Goal: Task Accomplishment & Management: Manage account settings

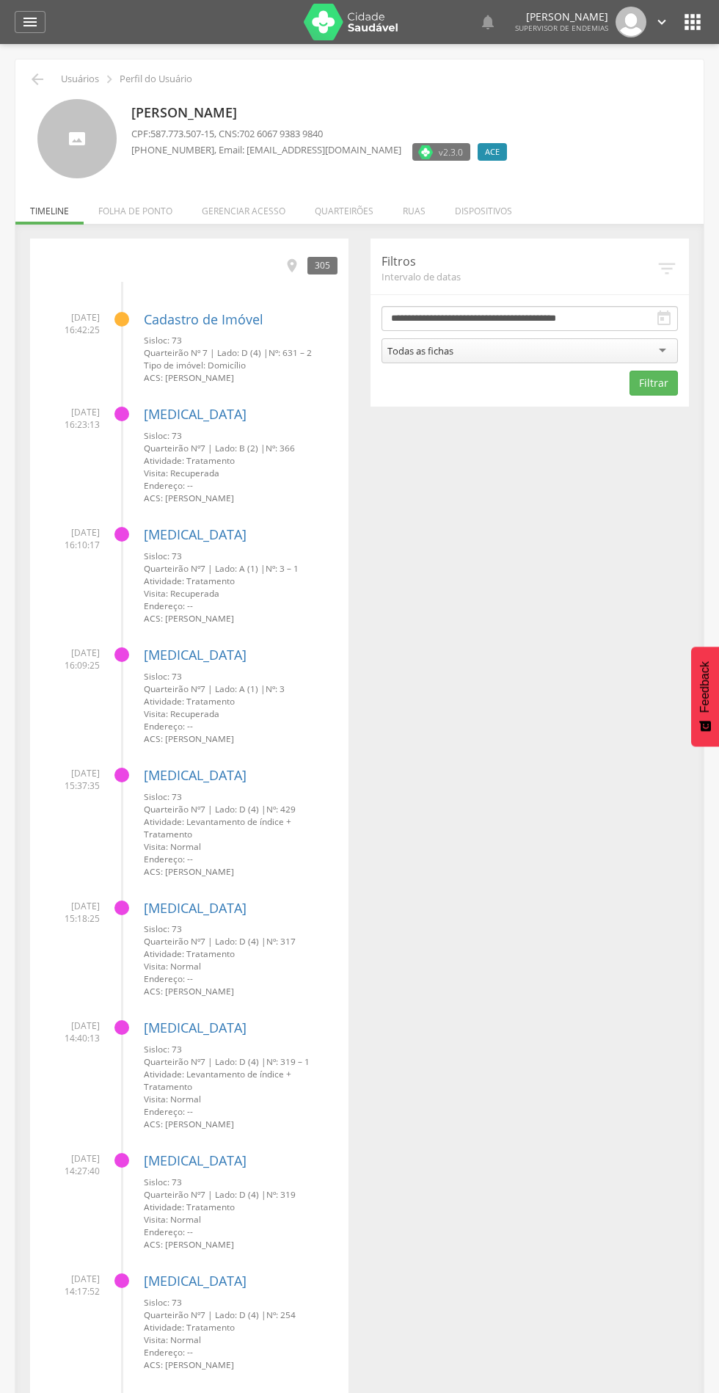
click at [343, 208] on li "Quarteirões" at bounding box center [344, 207] width 88 height 35
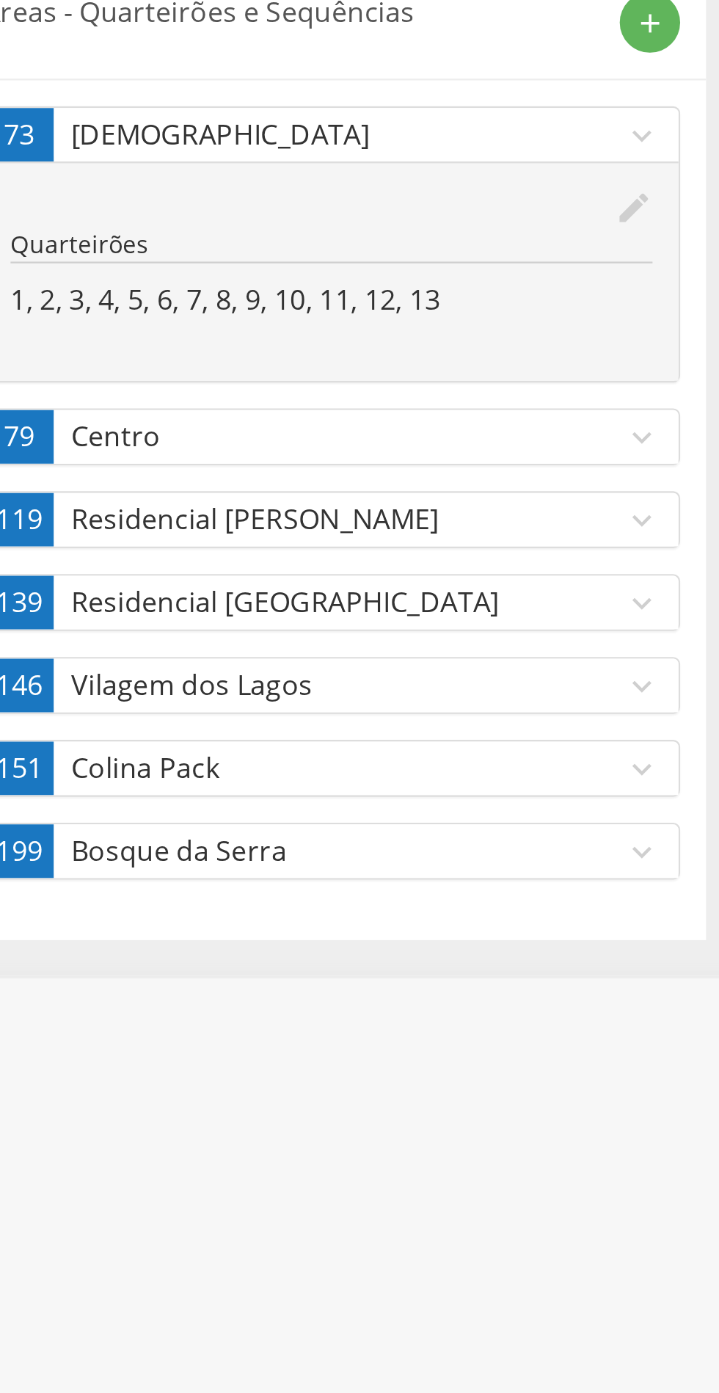
click at [250, 589] on p "Colina Pack" at bounding box center [196, 583] width 235 height 17
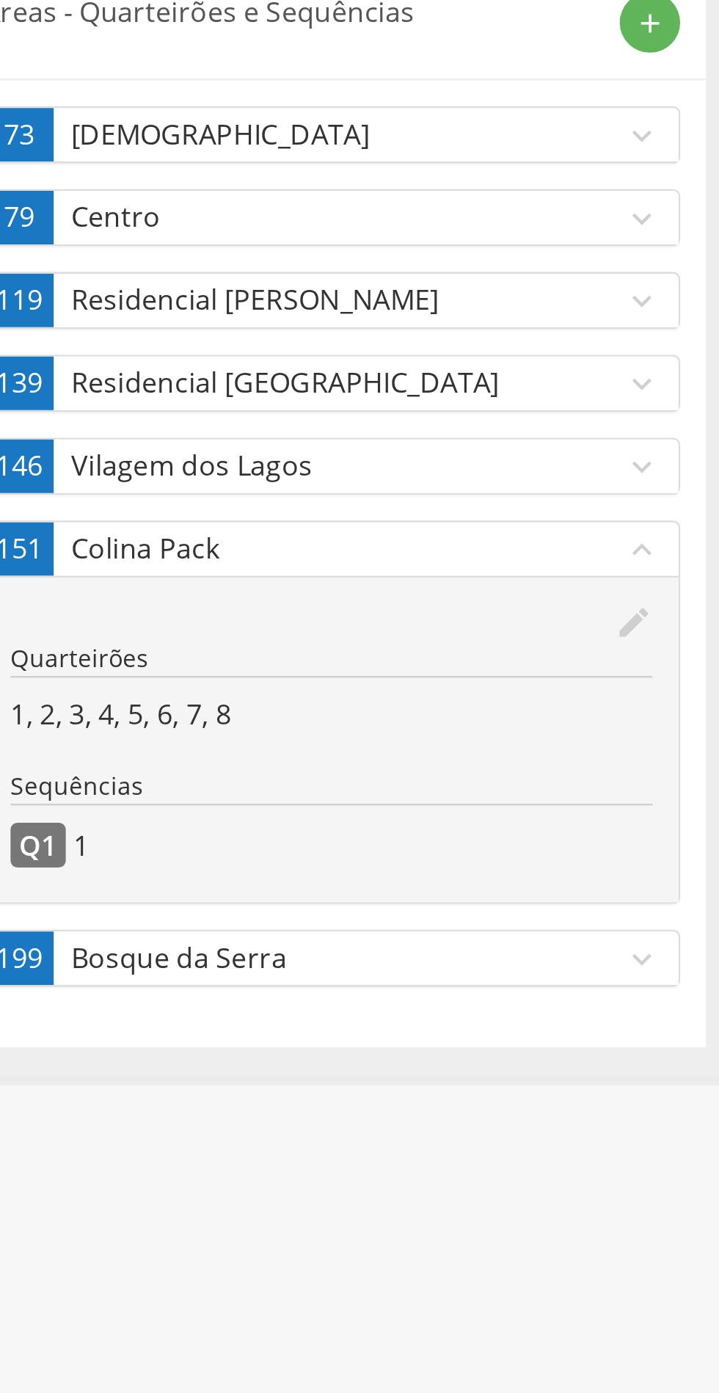
click at [318, 520] on icon "edit" at bounding box center [318, 521] width 16 height 16
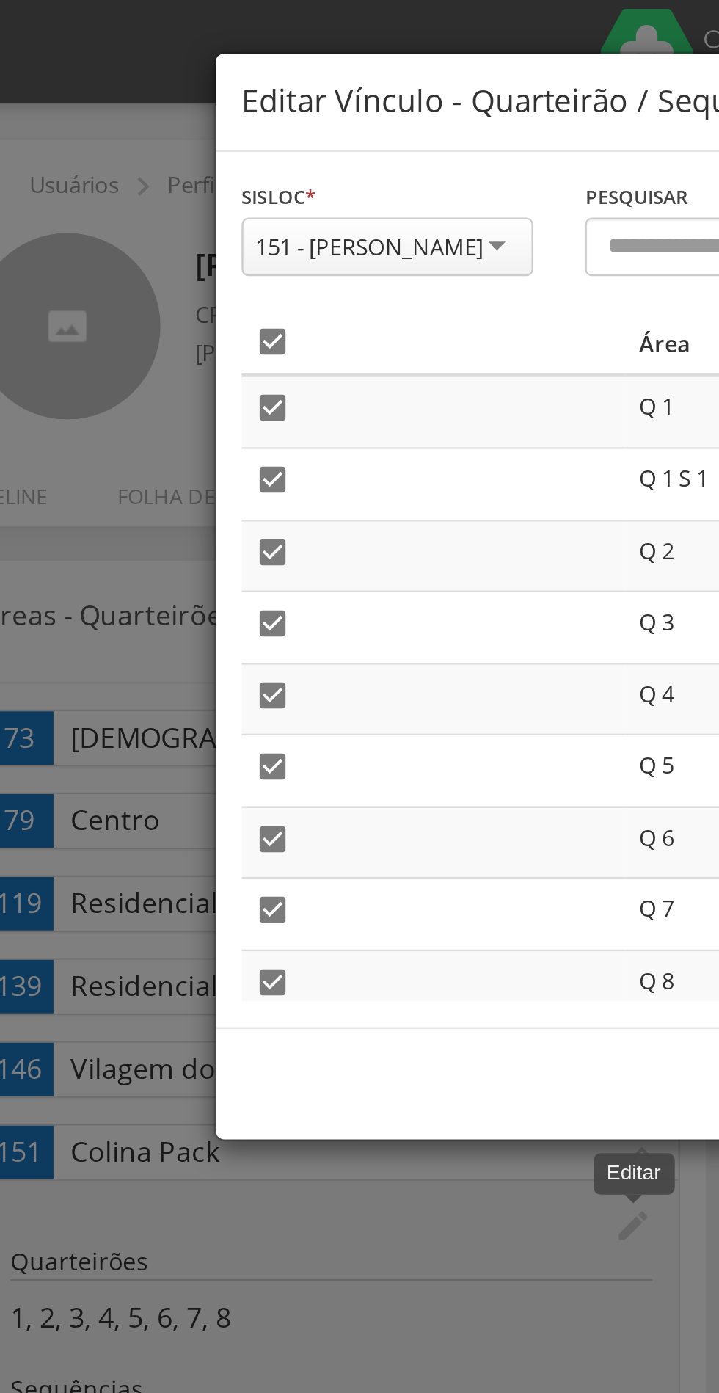
click at [171, 144] on icon "" at bounding box center [164, 145] width 15 height 15
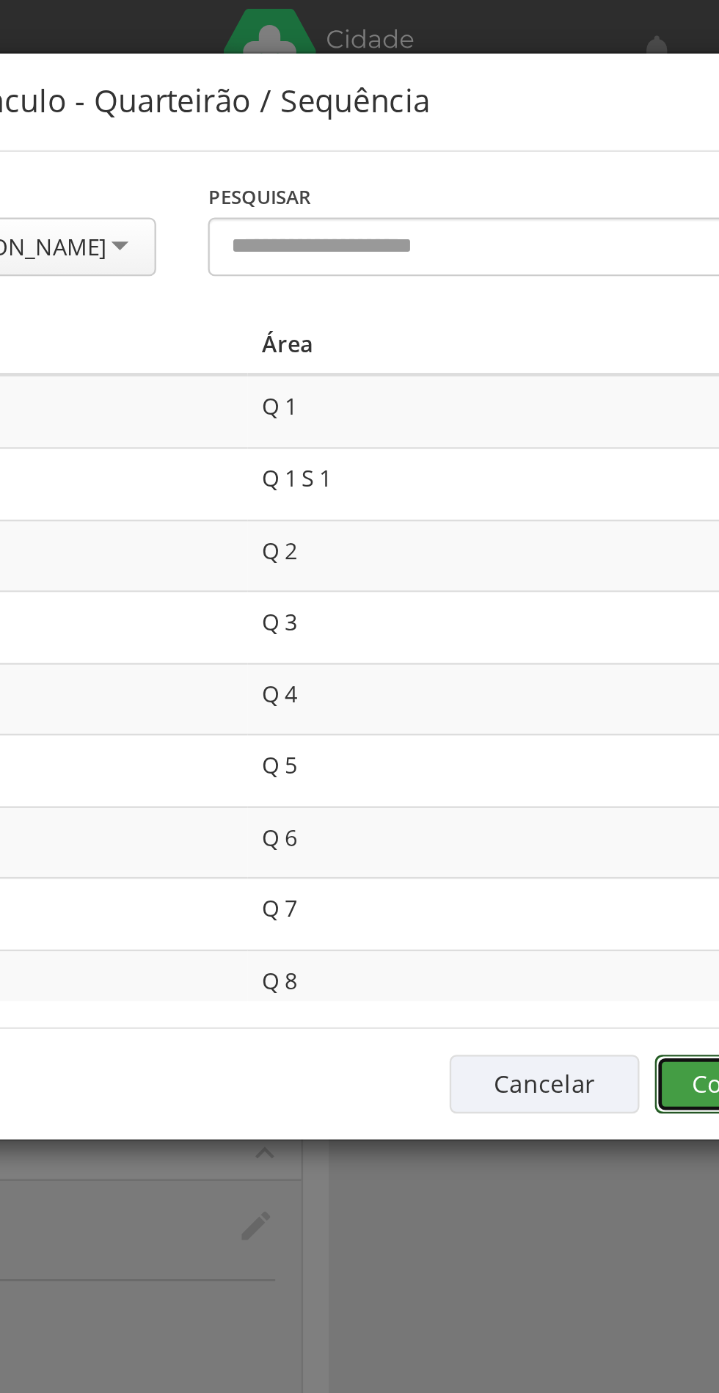
click at [504, 466] on button "Confirmar" at bounding box center [527, 461] width 81 height 25
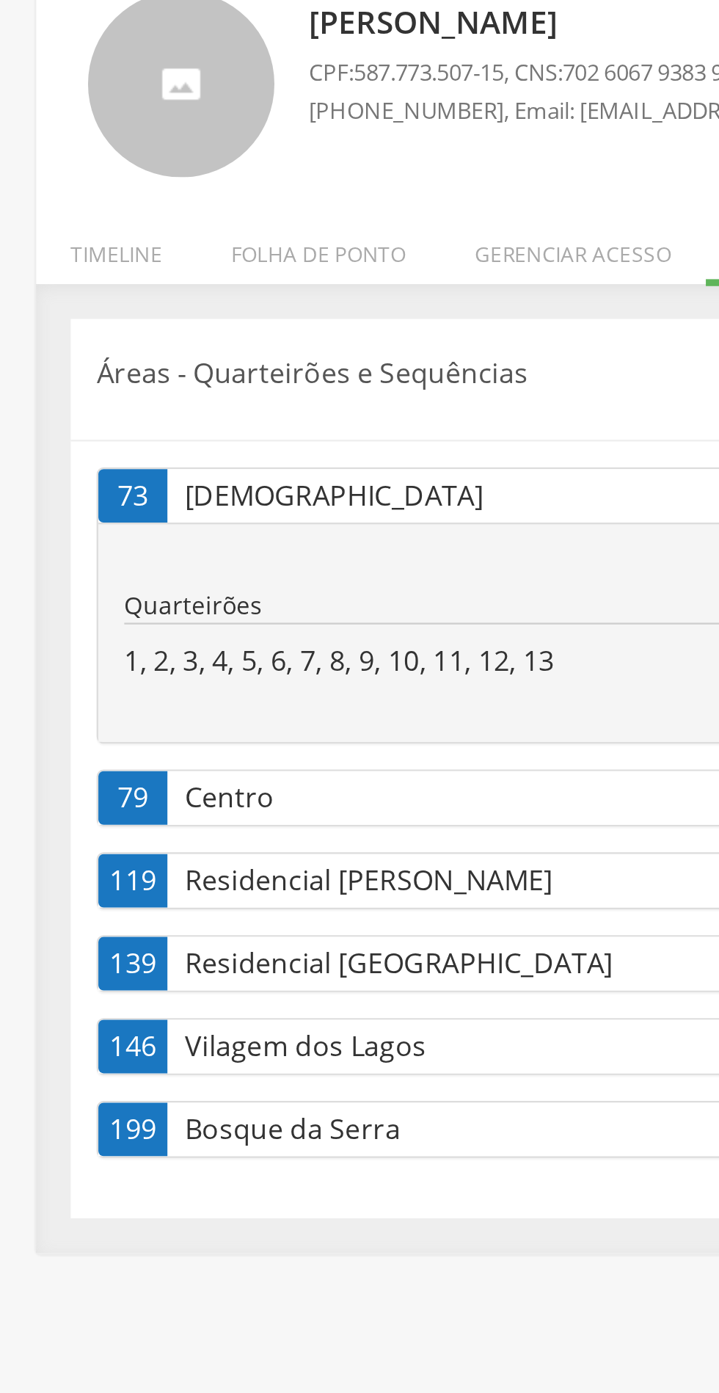
click at [254, 584] on p "Bosque da Serra" at bounding box center [196, 583] width 235 height 17
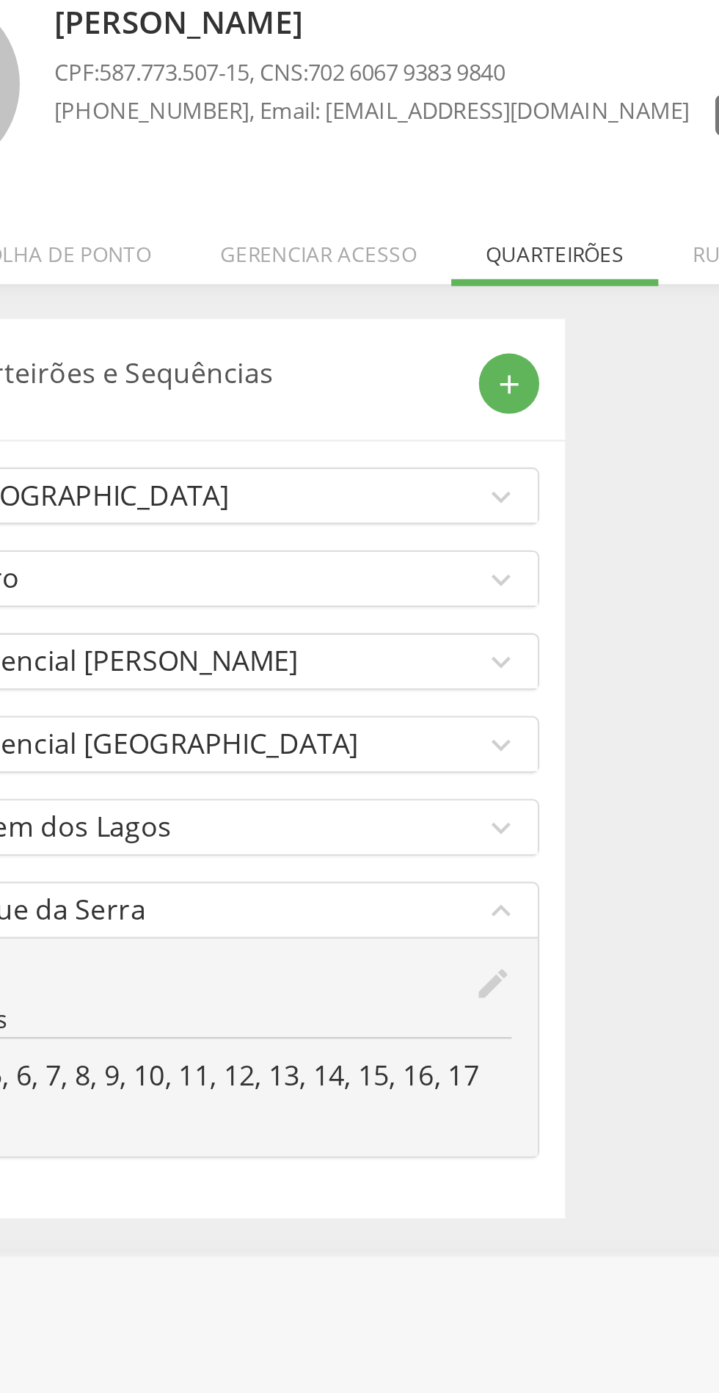
click at [322, 520] on icon "edit" at bounding box center [318, 521] width 16 height 16
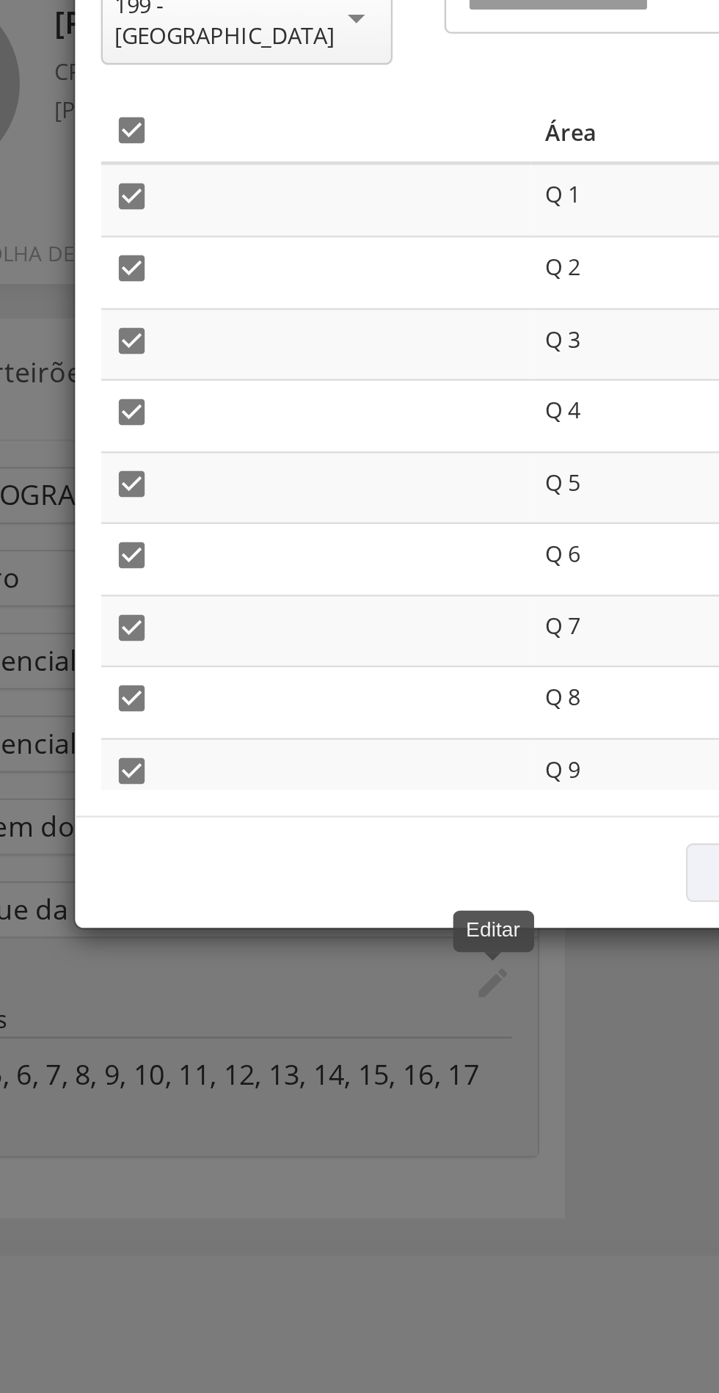
click at [171, 151] on icon "" at bounding box center [164, 158] width 15 height 15
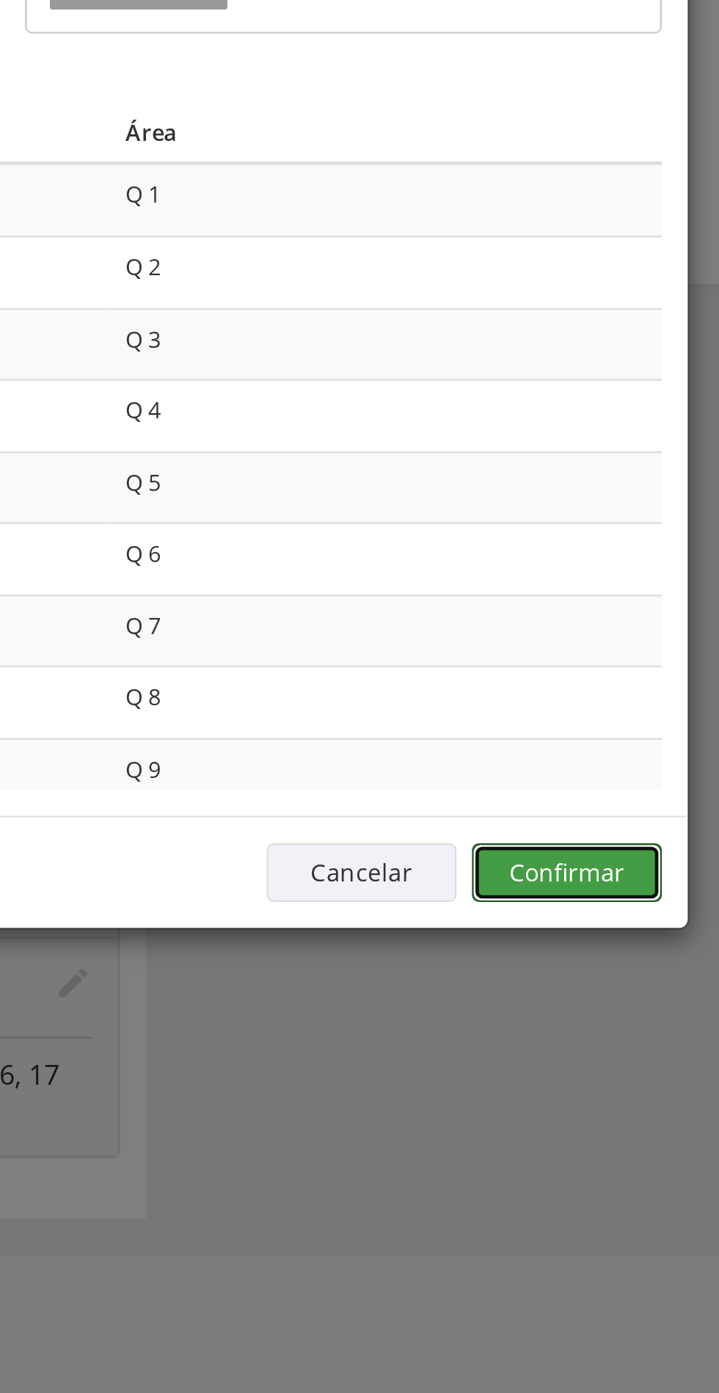
click at [532, 462] on button "Confirmar" at bounding box center [527, 474] width 81 height 25
